Goal: Information Seeking & Learning: Learn about a topic

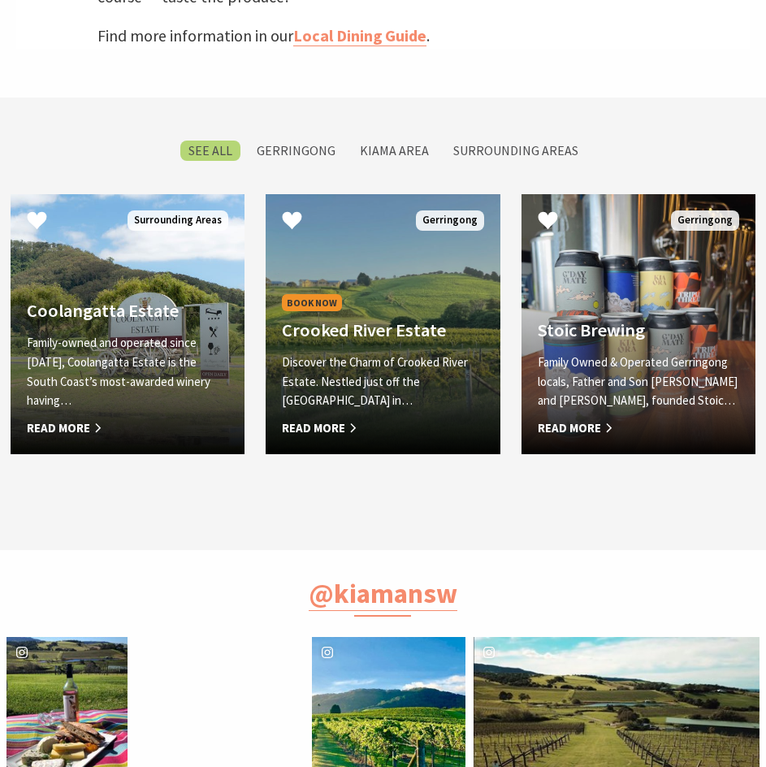
scroll to position [677, 0]
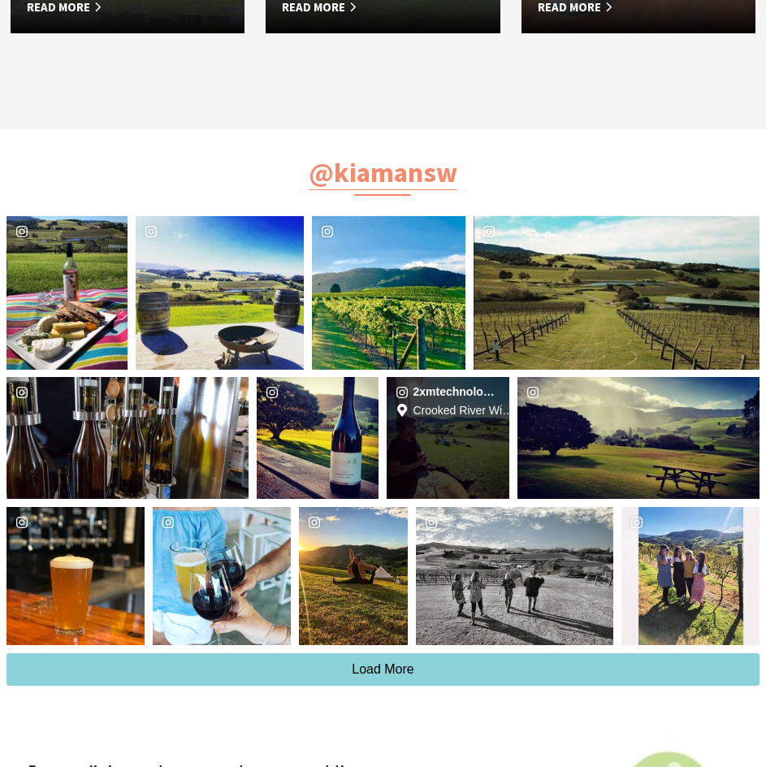
drag, startPoint x: 397, startPoint y: 306, endPoint x: 404, endPoint y: 111, distance: 195.2
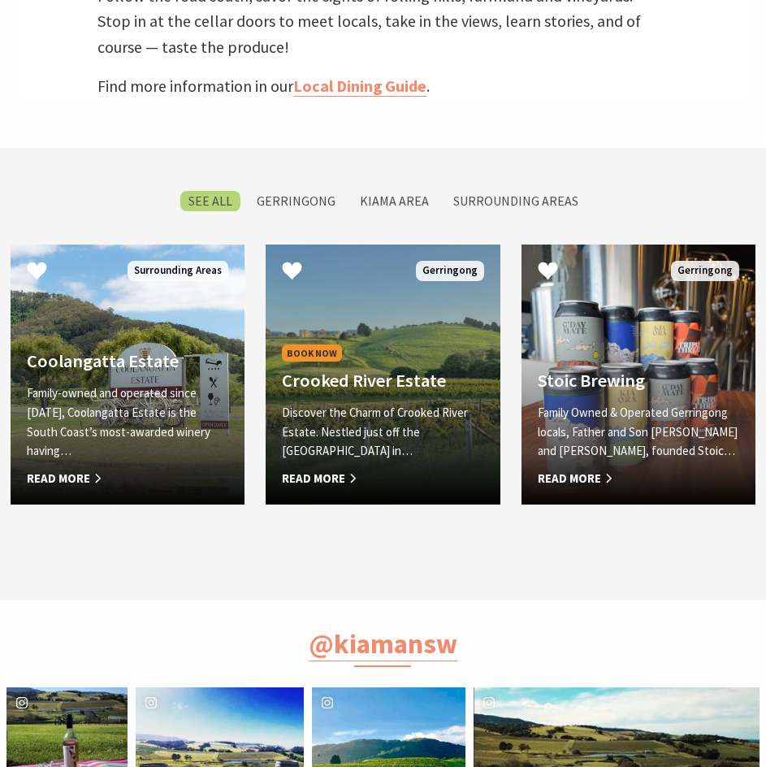
drag, startPoint x: 392, startPoint y: 163, endPoint x: 386, endPoint y: 88, distance: 75.0
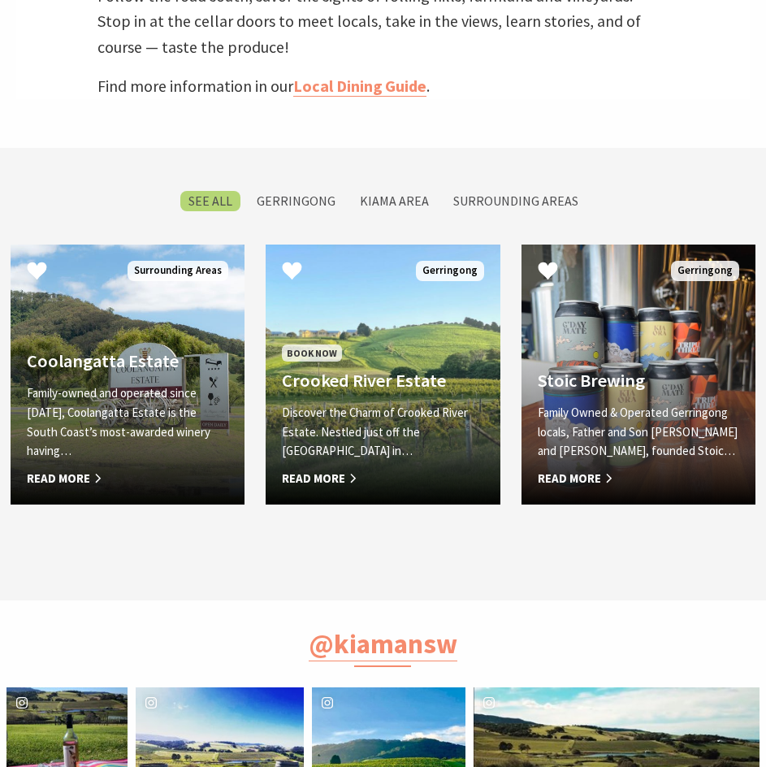
scroll to position [566, 0]
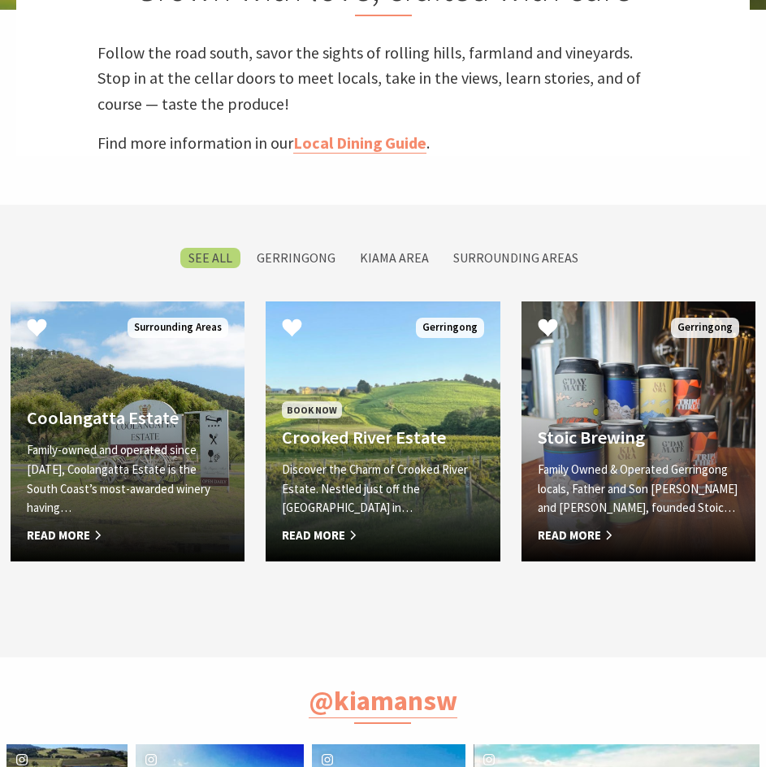
drag, startPoint x: 339, startPoint y: 147, endPoint x: 354, endPoint y: 82, distance: 66.6
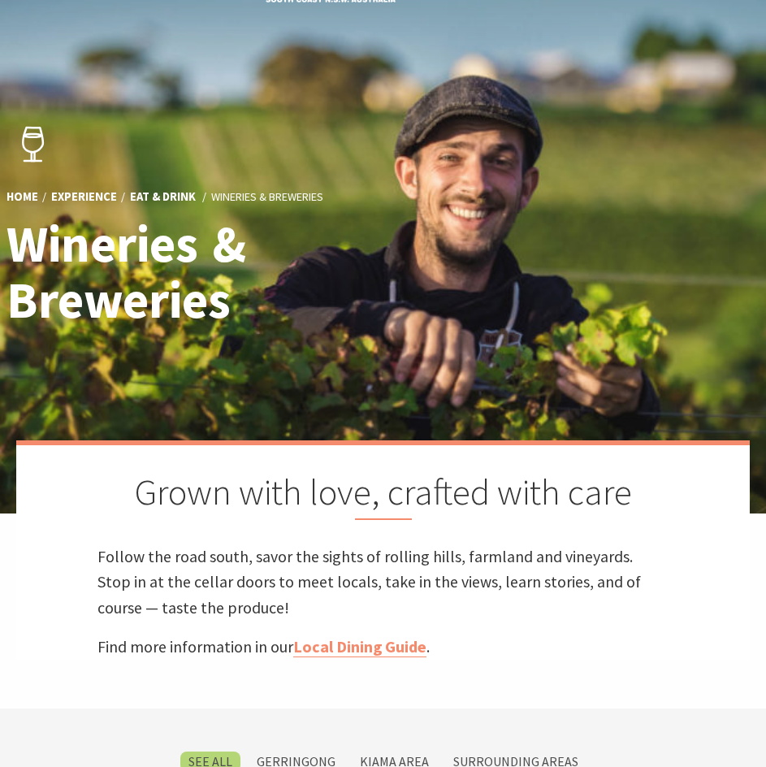
scroll to position [21, 0]
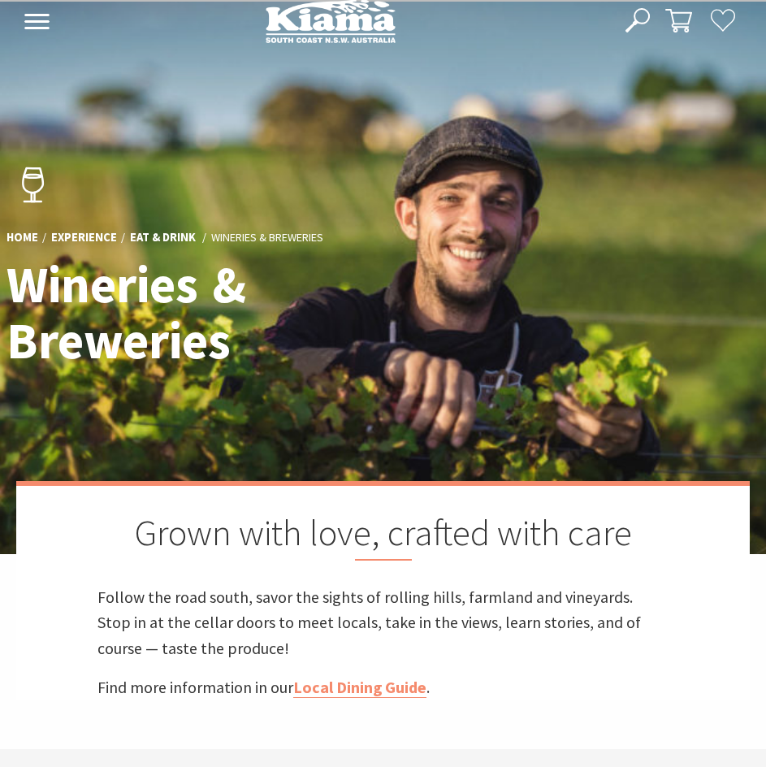
drag, startPoint x: 358, startPoint y: 81, endPoint x: 388, endPoint y: 17, distance: 71.2
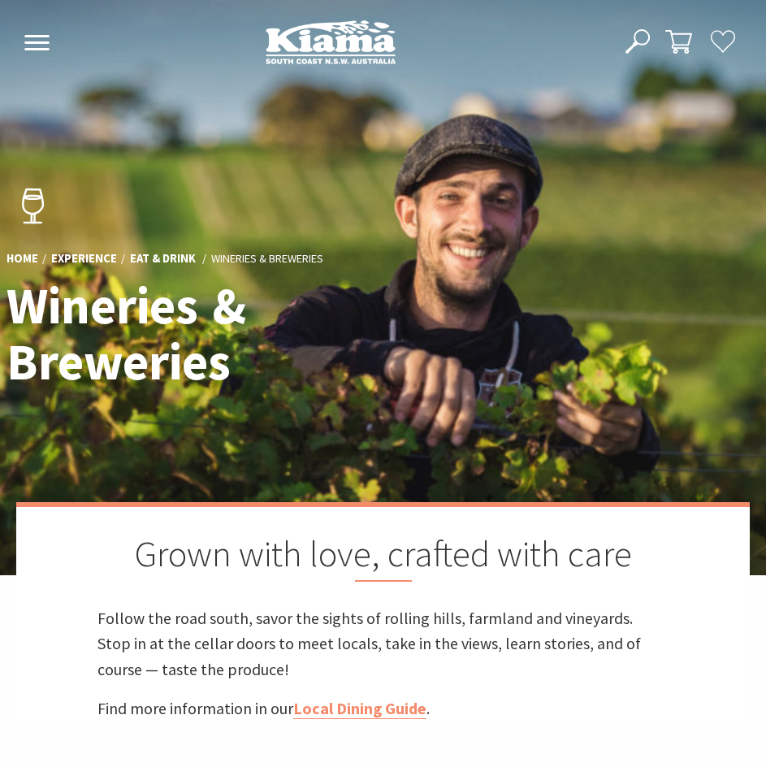
click at [28, 43] on use at bounding box center [36, 42] width 25 height 15
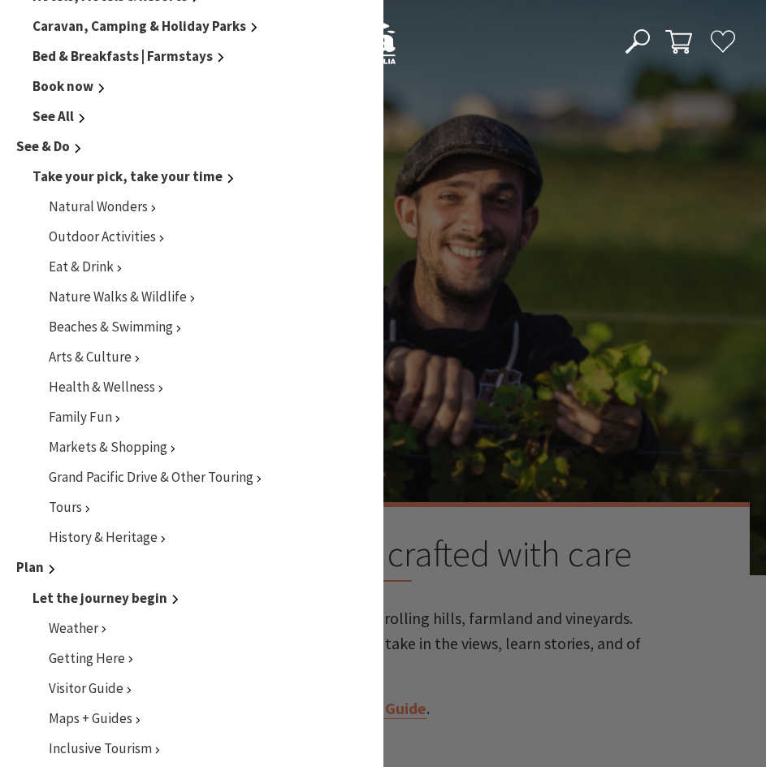
scroll to position [433, 0]
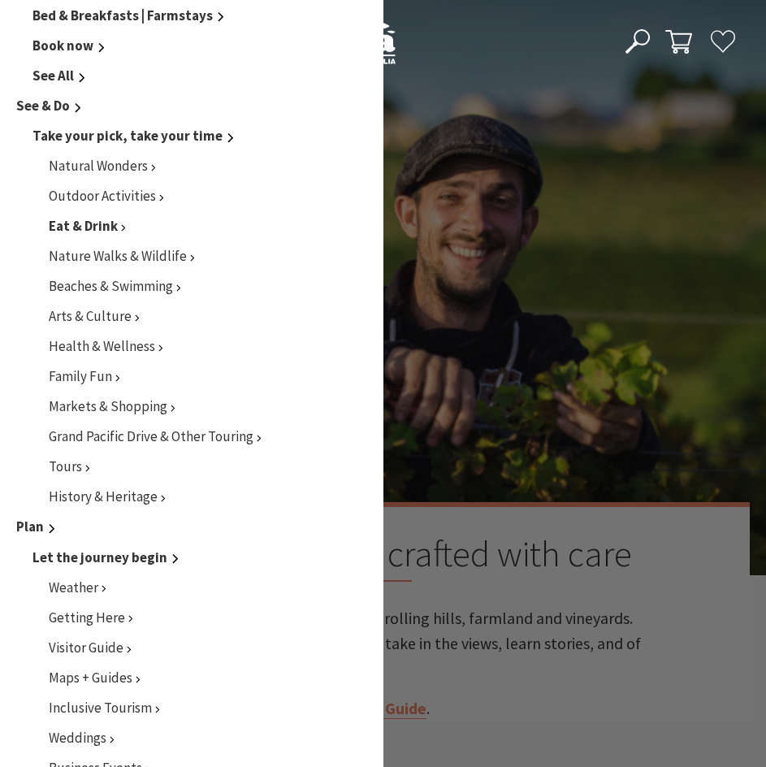
click at [110, 232] on span "Eat & Drink" at bounding box center [83, 226] width 69 height 18
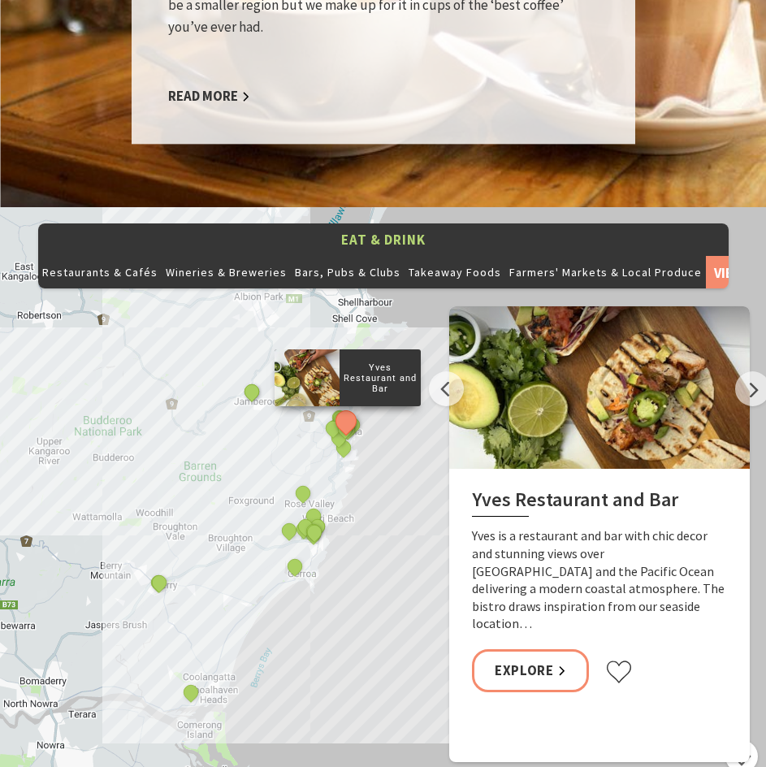
scroll to position [1734, 0]
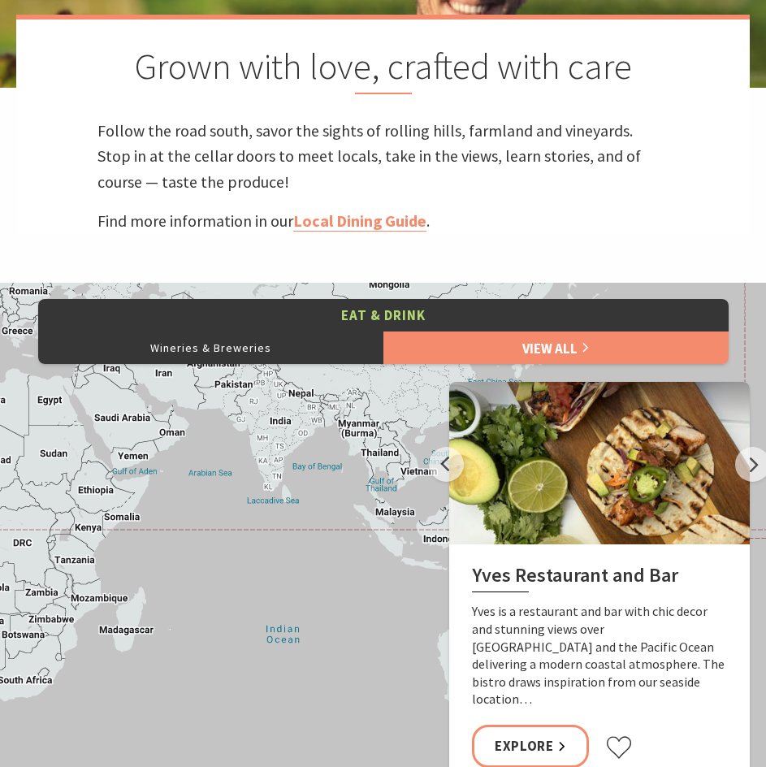
scroll to position [511, 787]
click at [236, 349] on button "Wineries & Breweries" at bounding box center [210, 348] width 345 height 33
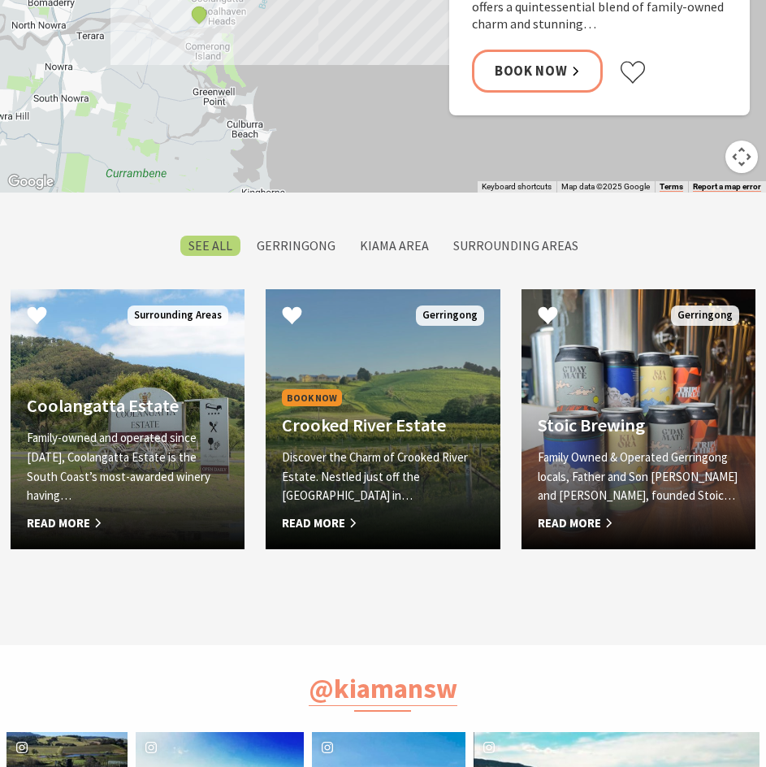
scroll to position [1165, 0]
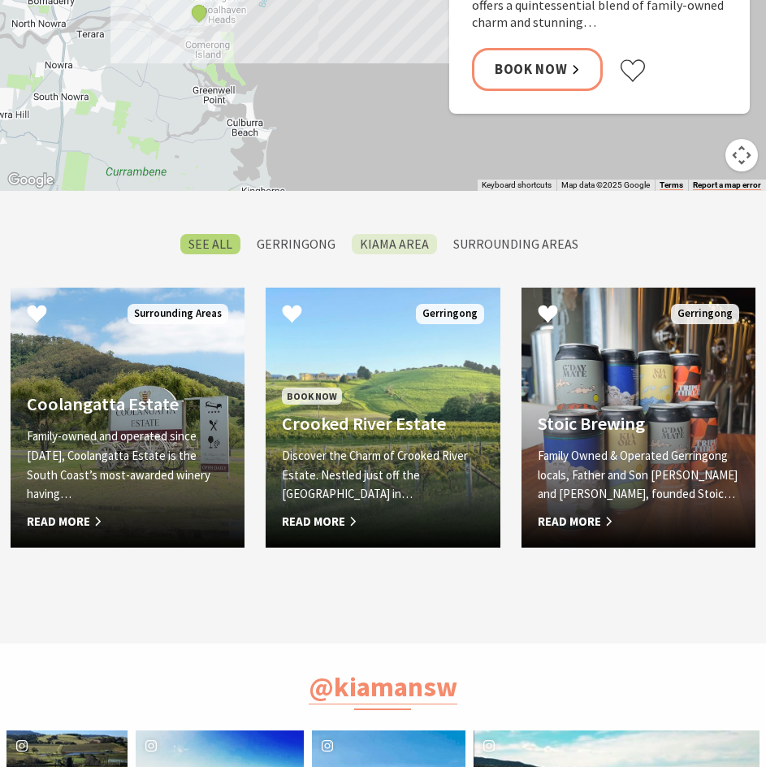
click at [388, 254] on label "Kiama Area" at bounding box center [394, 244] width 85 height 20
click at [0, 0] on input "Kiama Area" at bounding box center [0, 0] width 0 height 0
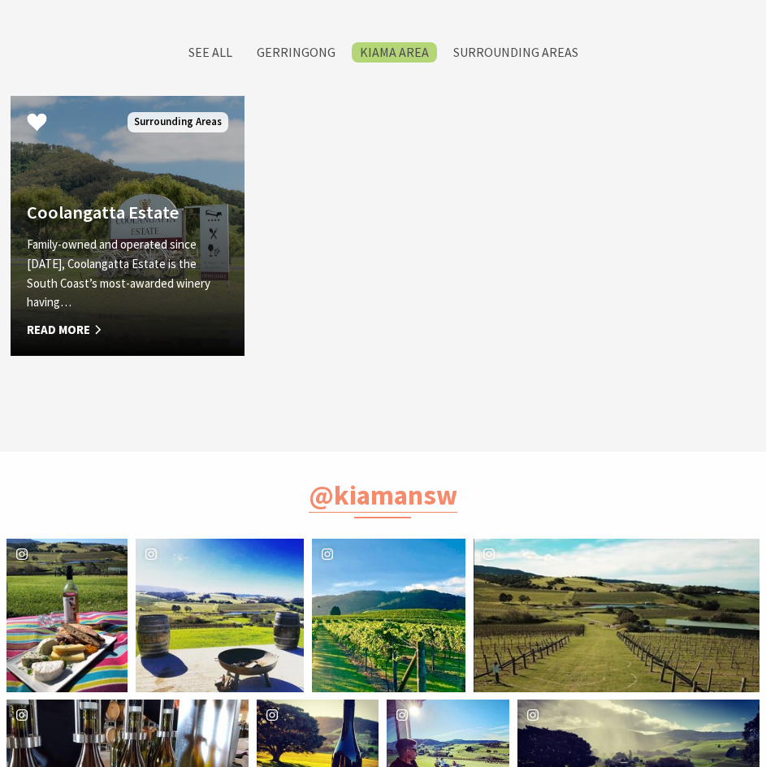
scroll to position [511, 787]
click at [42, 323] on span "Read More" at bounding box center [128, 330] width 202 height 20
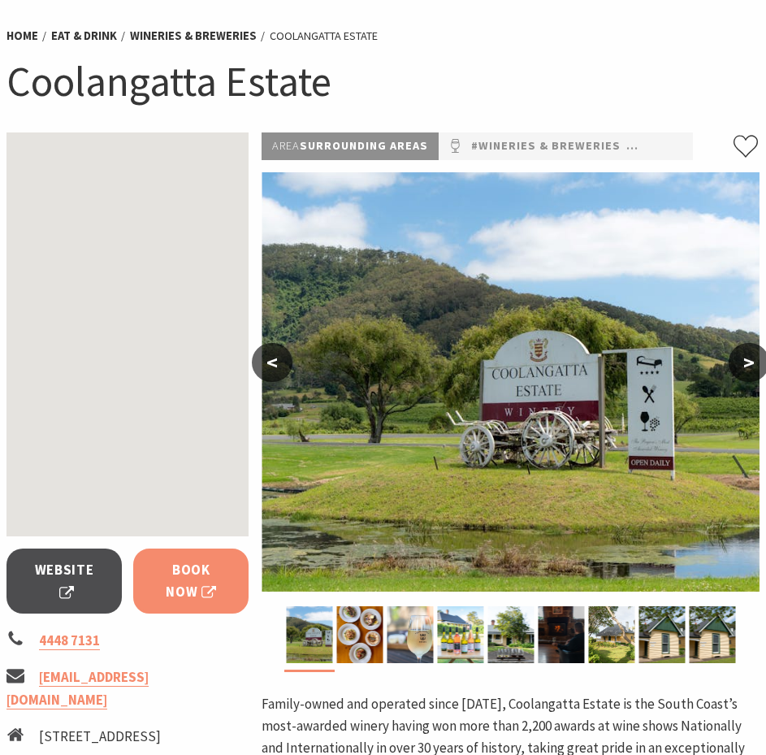
scroll to position [189, 0]
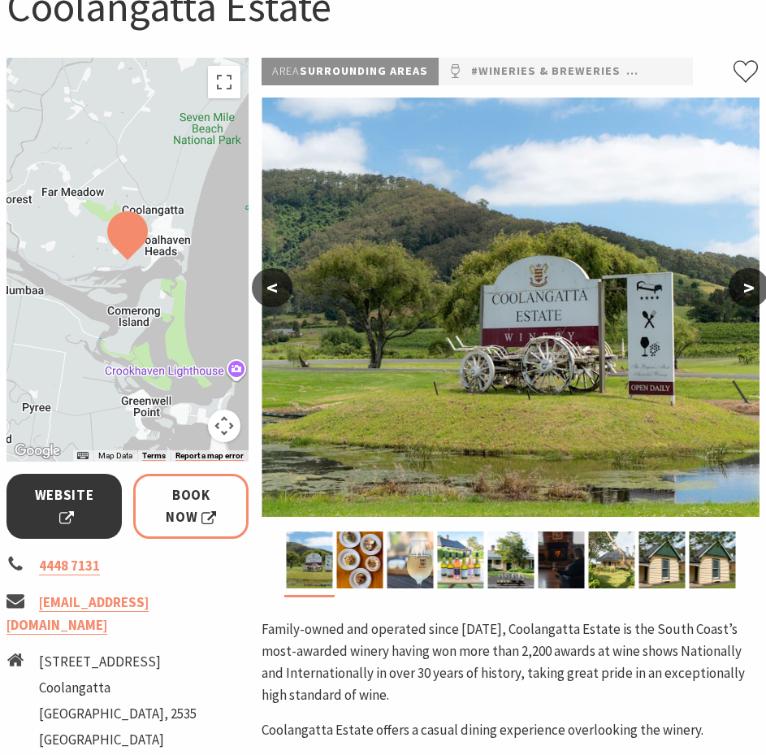
click at [85, 527] on span "Website" at bounding box center [64, 506] width 75 height 44
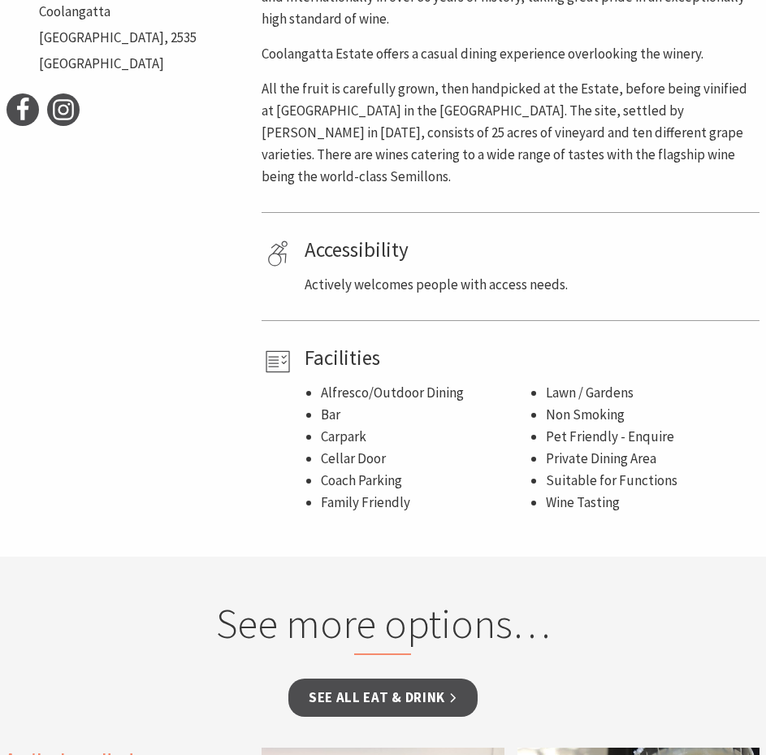
scroll to position [867, 0]
